Goal: Information Seeking & Learning: Learn about a topic

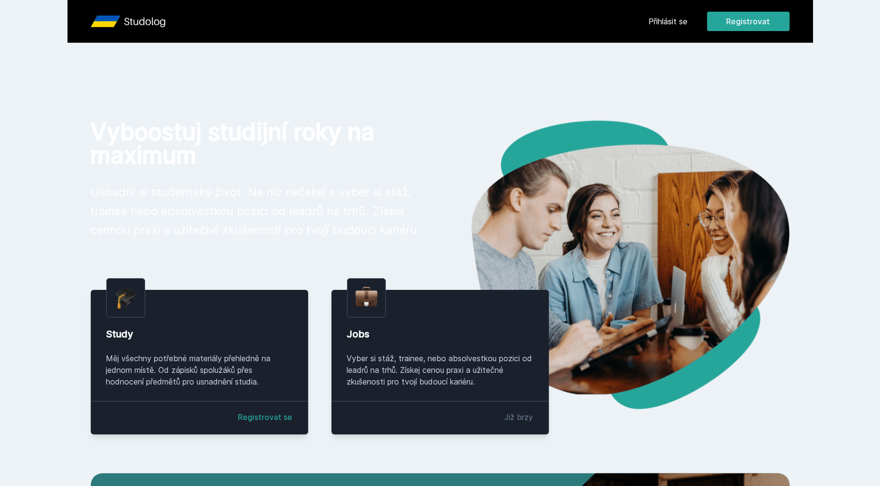
click at [451, 60] on button "Ne" at bounding box center [441, 62] width 35 height 24
click at [658, 28] on div "Přihlásit se Registrovat" at bounding box center [719, 21] width 141 height 19
click at [657, 25] on link "Přihlásit se" at bounding box center [668, 22] width 39 height 12
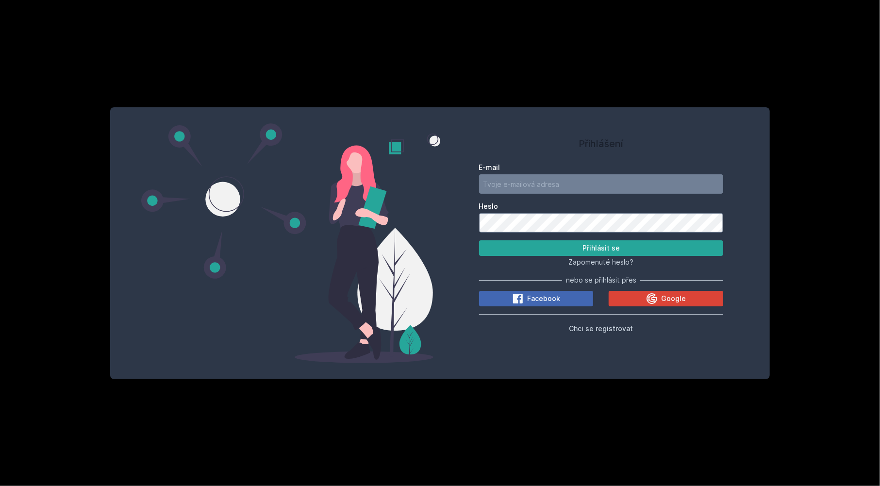
type input "[EMAIL_ADDRESS][DOMAIN_NAME]"
click at [592, 242] on button "Přihlásit se" at bounding box center [601, 248] width 245 height 16
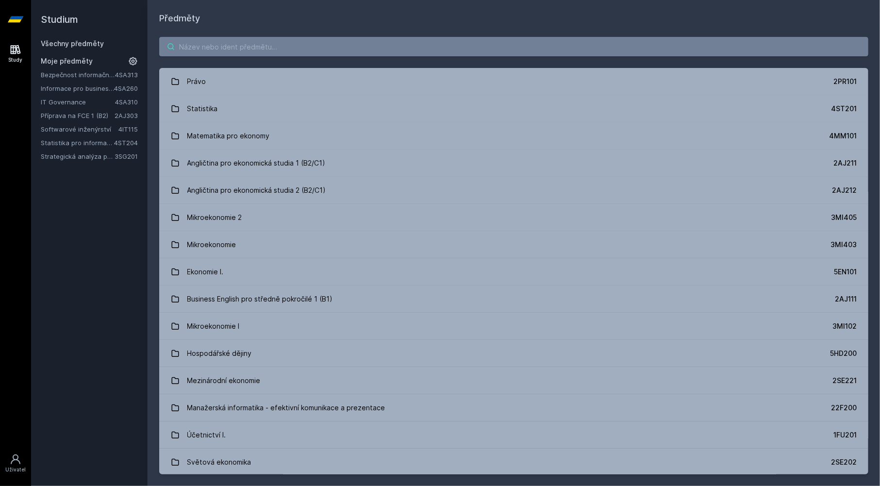
click at [245, 47] on input "search" at bounding box center [513, 46] width 709 height 19
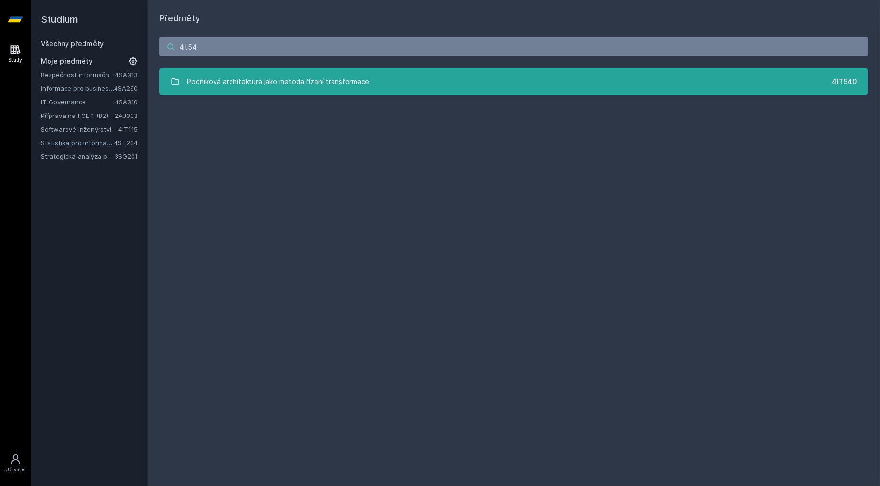
type input "4it54"
click at [215, 89] on div "Podniková architektura jako metoda řízení transformace" at bounding box center [278, 81] width 182 height 19
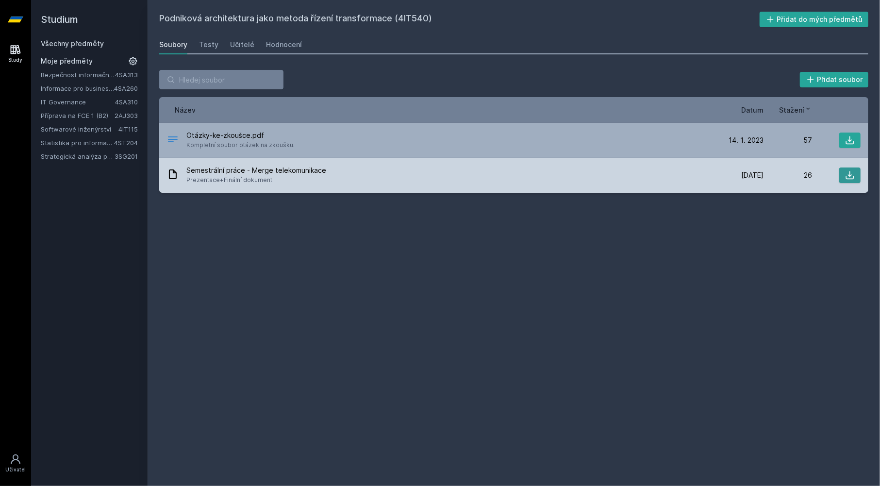
click at [843, 180] on button at bounding box center [849, 175] width 21 height 16
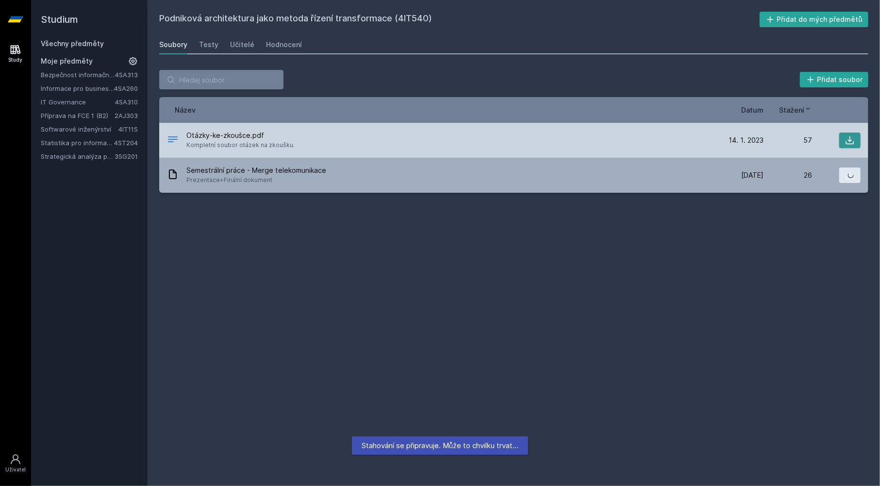
click at [848, 145] on icon at bounding box center [850, 140] width 10 height 10
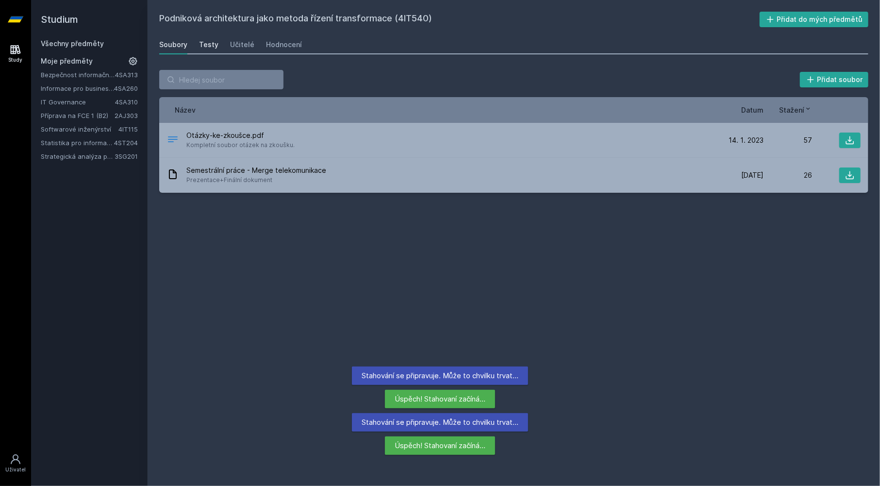
click at [199, 42] on div "Testy" at bounding box center [208, 45] width 19 height 10
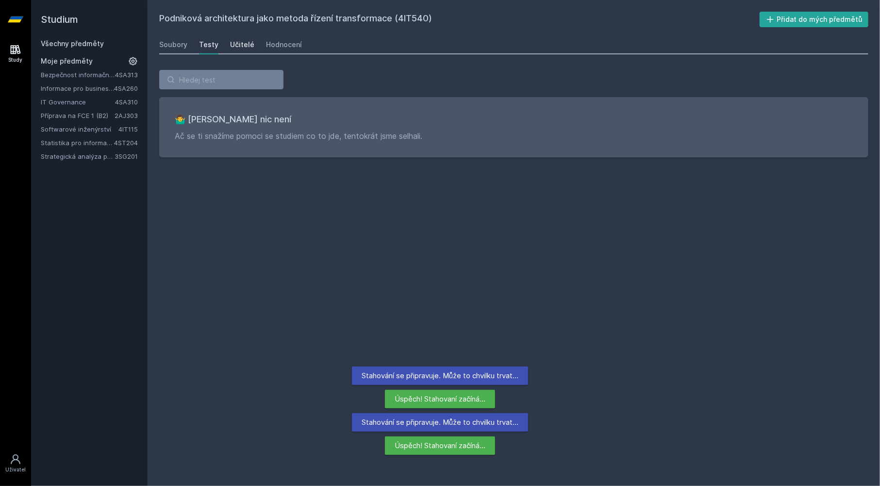
click at [245, 52] on link "Učitelé" at bounding box center [242, 44] width 24 height 19
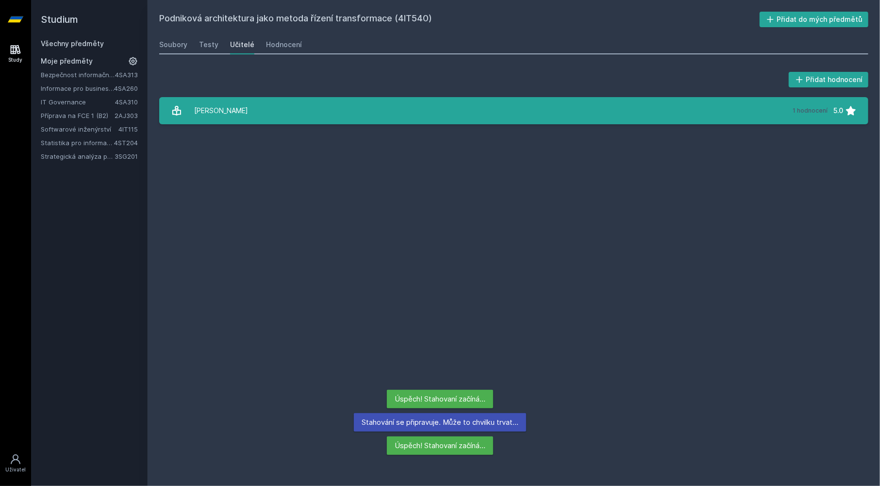
click at [221, 113] on div "[PERSON_NAME]" at bounding box center [221, 110] width 54 height 19
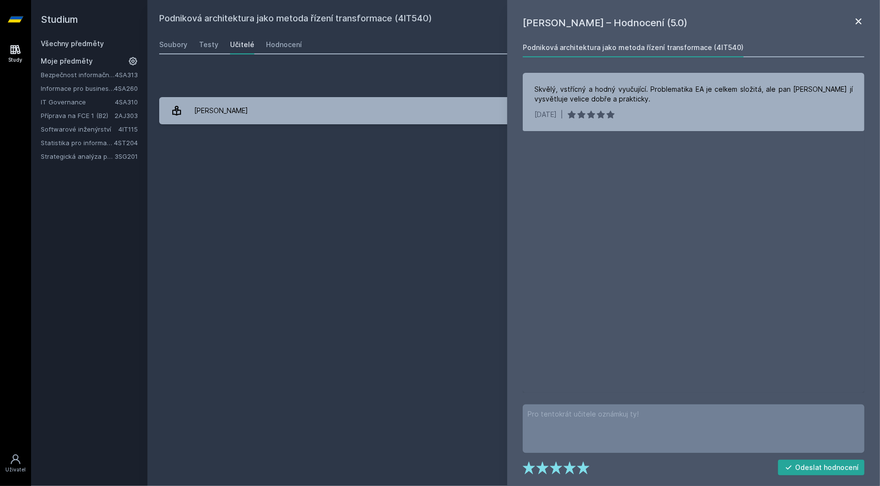
click at [855, 20] on icon at bounding box center [859, 22] width 12 height 12
